Goal: Use online tool/utility

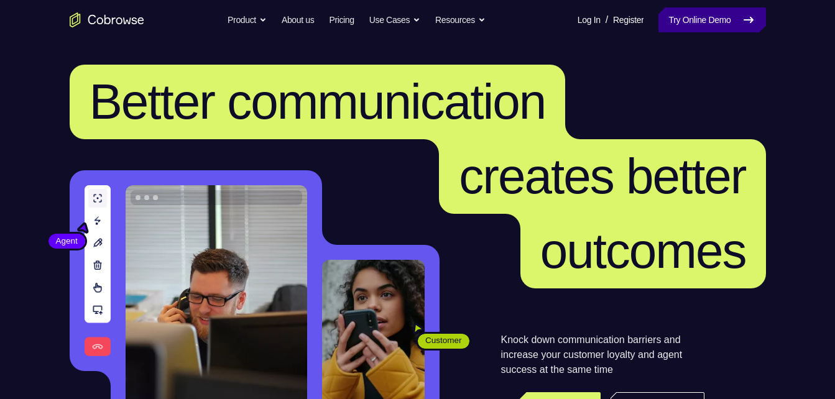
click at [708, 17] on link "Try Online Demo" at bounding box center [711, 19] width 107 height 25
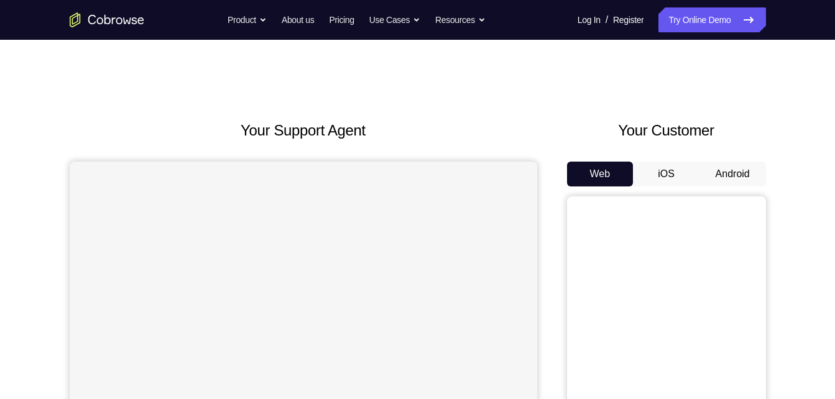
click at [747, 181] on button "Android" at bounding box center [732, 174] width 67 height 25
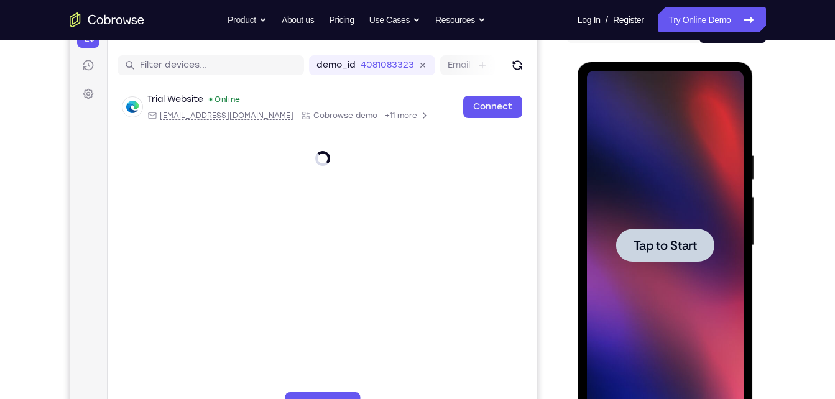
scroll to position [144, 0]
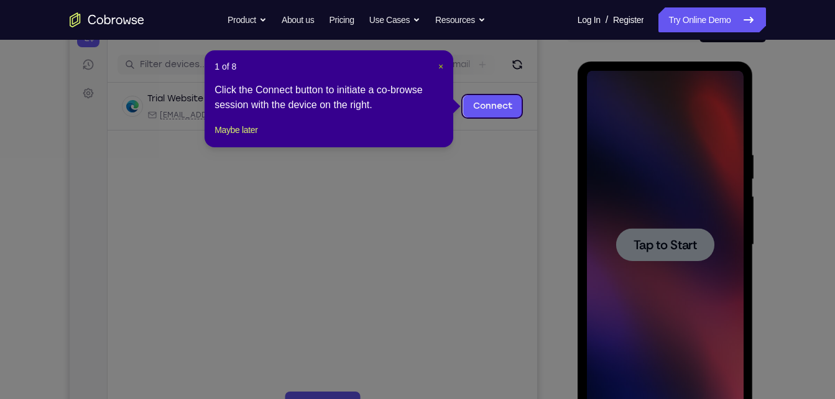
click at [441, 66] on span "×" at bounding box center [440, 67] width 5 height 10
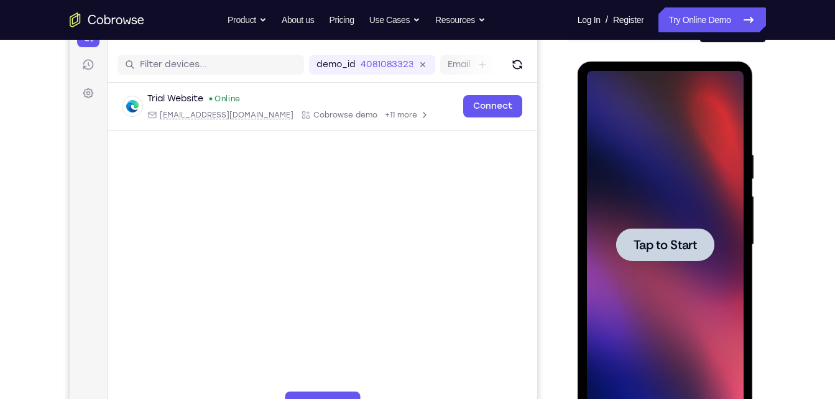
click at [639, 234] on div at bounding box center [665, 244] width 98 height 33
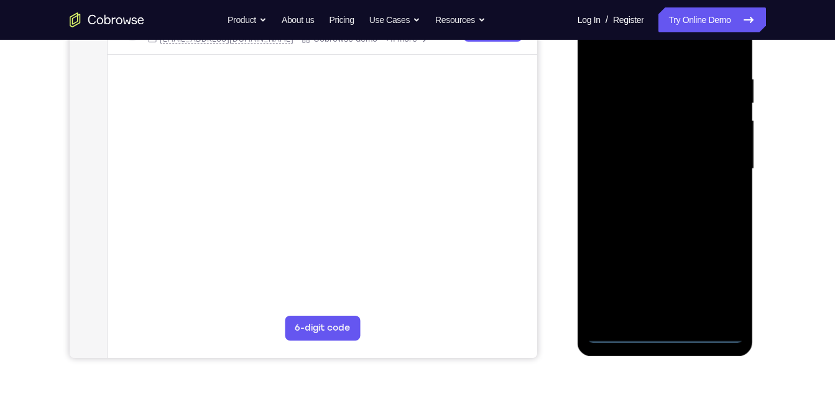
scroll to position [219, 0]
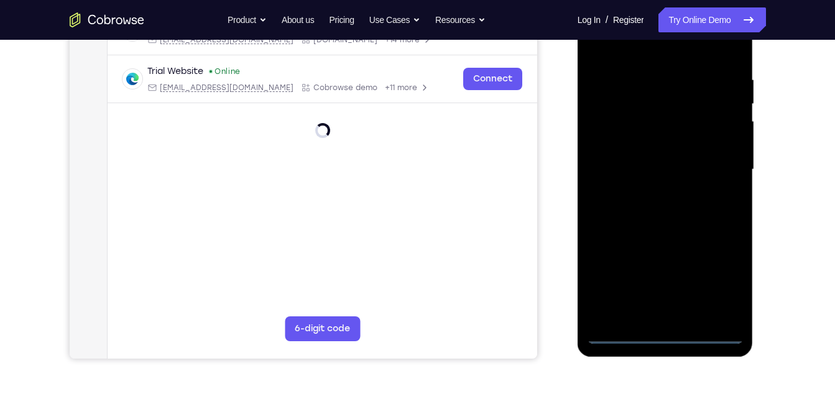
click at [663, 338] on div at bounding box center [665, 170] width 157 height 348
click at [719, 293] on div at bounding box center [665, 170] width 157 height 348
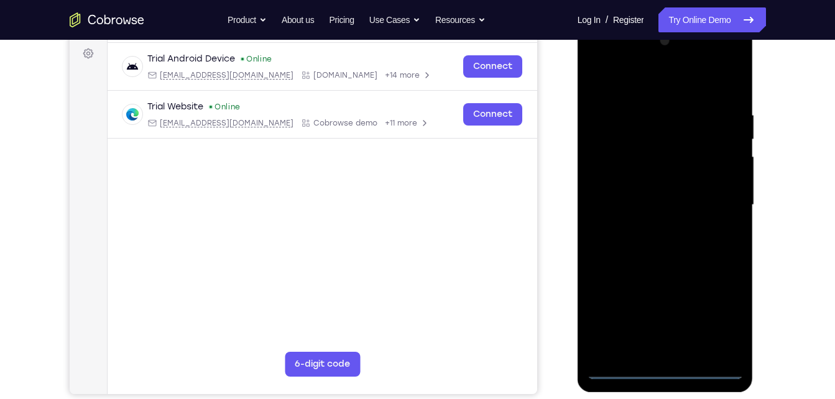
scroll to position [183, 0]
click at [684, 86] on div at bounding box center [665, 206] width 157 height 348
click at [712, 200] on div at bounding box center [665, 206] width 157 height 348
click at [653, 224] on div at bounding box center [665, 206] width 157 height 348
click at [642, 193] on div at bounding box center [665, 206] width 157 height 348
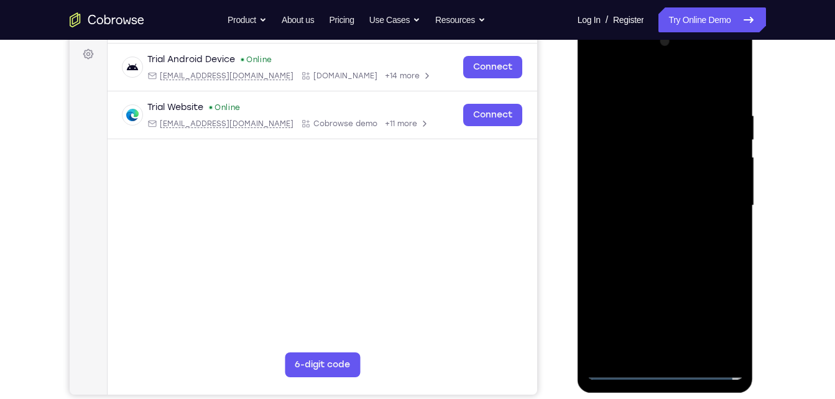
click at [629, 183] on div at bounding box center [665, 206] width 157 height 348
click at [648, 201] on div at bounding box center [665, 206] width 157 height 348
click at [655, 257] on div at bounding box center [665, 206] width 157 height 348
click at [691, 356] on div at bounding box center [665, 206] width 157 height 348
click at [665, 272] on div at bounding box center [665, 206] width 157 height 348
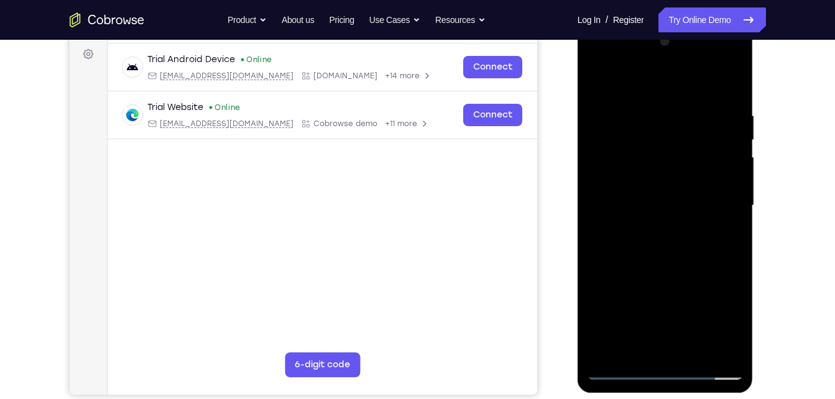
click at [660, 193] on div at bounding box center [665, 206] width 157 height 348
click at [639, 246] on div at bounding box center [665, 206] width 157 height 348
click at [731, 85] on div at bounding box center [665, 206] width 157 height 348
click at [620, 249] on div at bounding box center [665, 206] width 157 height 348
click at [768, 214] on div "Your Support Agent Your Customer Web iOS Android Next Steps We’d be happy to gi…" at bounding box center [418, 266] width 796 height 820
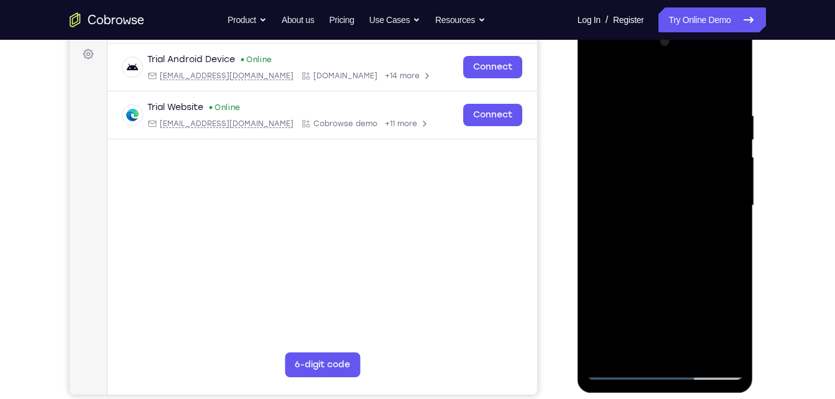
click at [732, 78] on div at bounding box center [665, 206] width 157 height 348
click at [645, 248] on div at bounding box center [665, 206] width 157 height 348
click at [731, 81] on div at bounding box center [665, 206] width 157 height 348
click at [668, 243] on div at bounding box center [665, 206] width 157 height 348
click at [731, 78] on div at bounding box center [665, 206] width 157 height 348
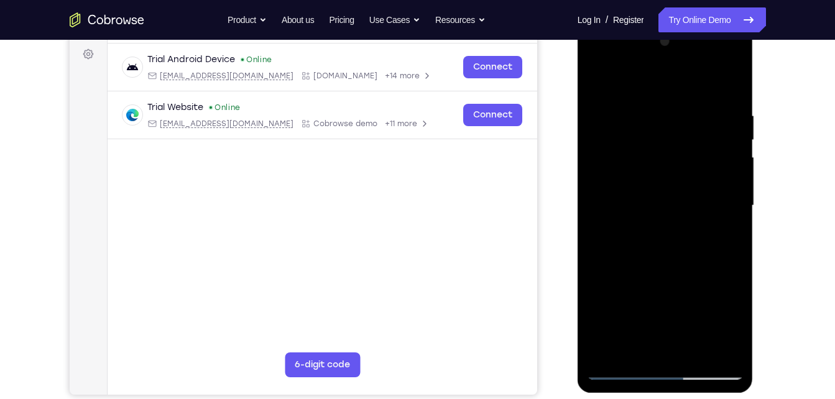
click at [642, 245] on div at bounding box center [665, 206] width 157 height 348
click at [731, 84] on div at bounding box center [665, 206] width 157 height 348
